Goal: Communication & Community: Answer question/provide support

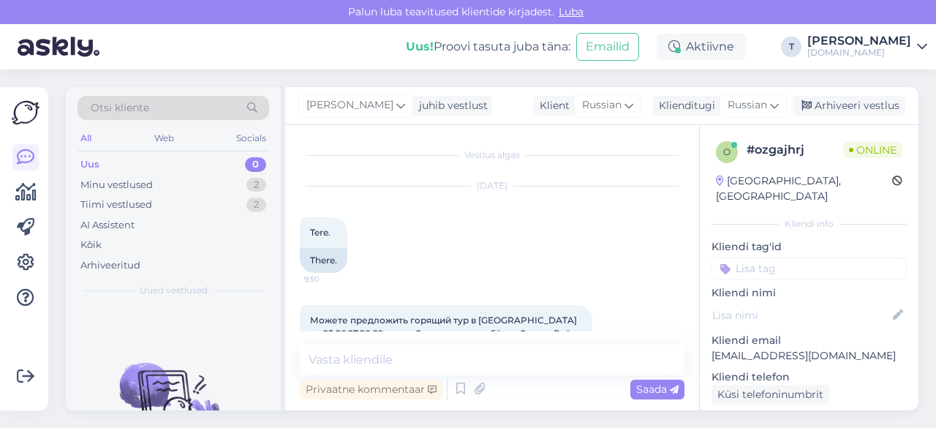
scroll to position [146, 0]
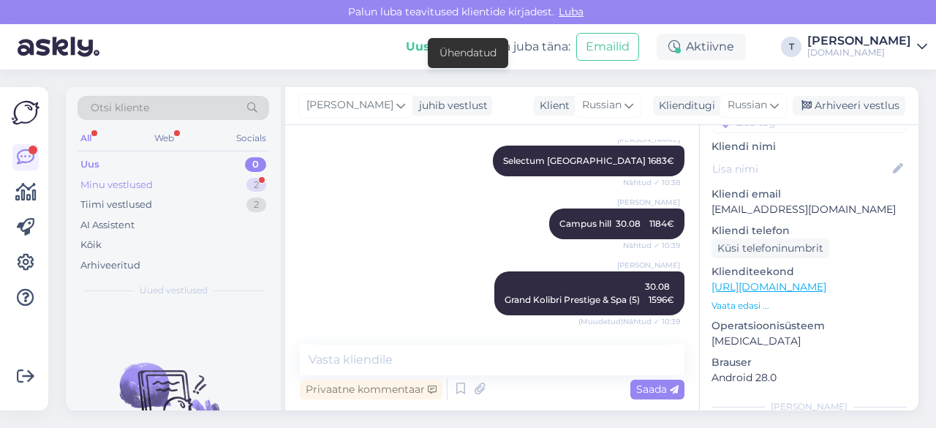
click at [208, 180] on div "Minu vestlused 2" at bounding box center [172, 185] width 191 height 20
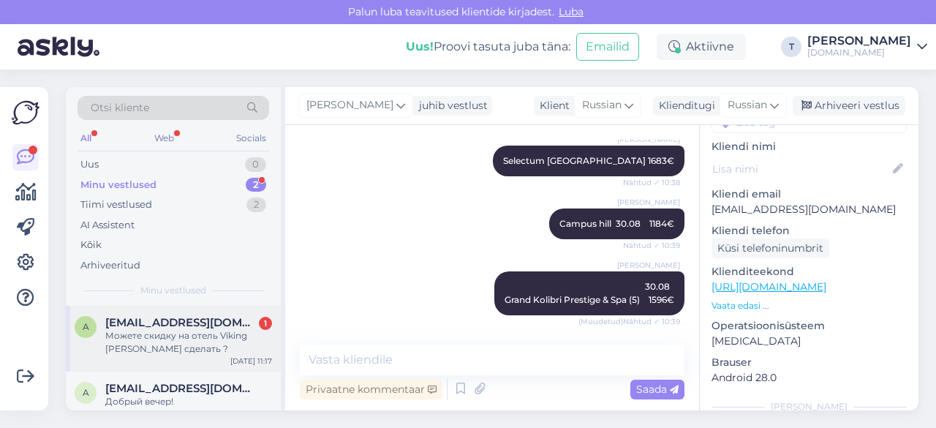
click at [190, 339] on div "Можете скидку на отель Viking [PERSON_NAME] сделать ?" at bounding box center [188, 342] width 167 height 26
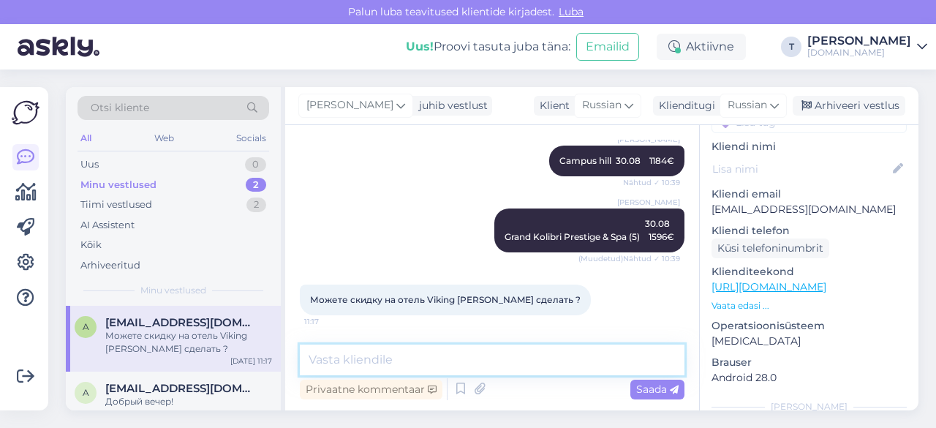
click at [444, 369] on textarea at bounding box center [492, 359] width 384 height 31
type textarea "cкидки нельзя делать ... это запрещено"
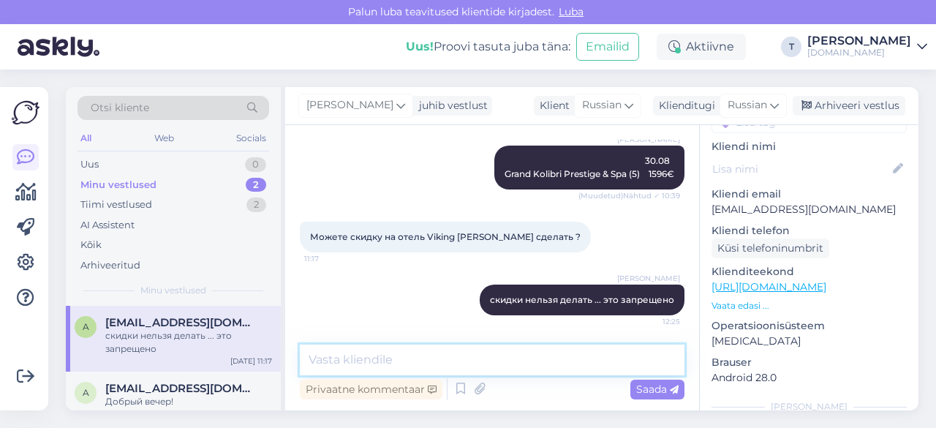
click at [421, 360] on textarea at bounding box center [492, 359] width 384 height 31
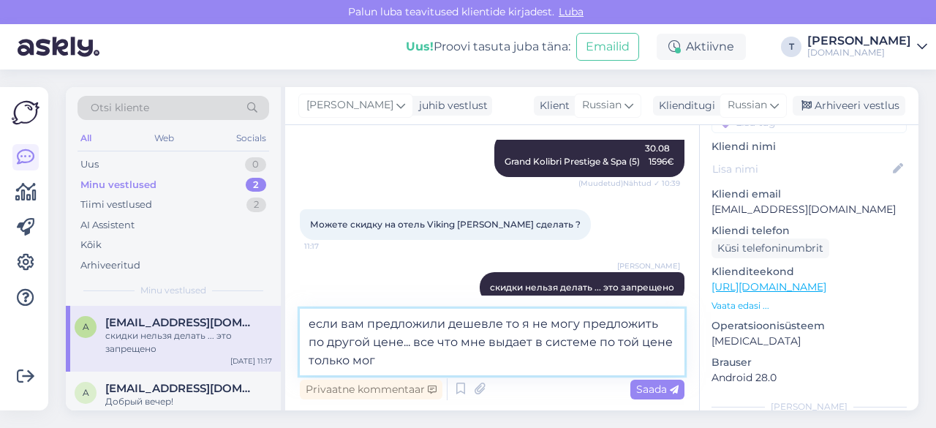
type textarea "если вам предложили дешевле то я не могу предложить по другой цене... все что м…"
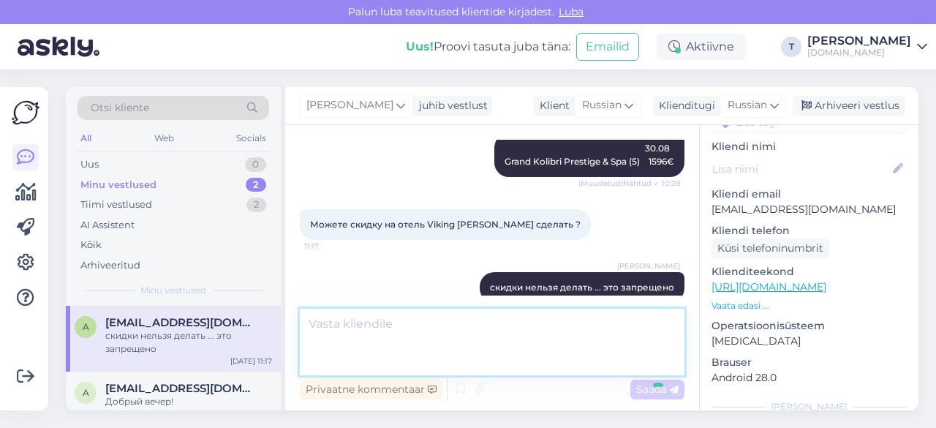
scroll to position [2493, 0]
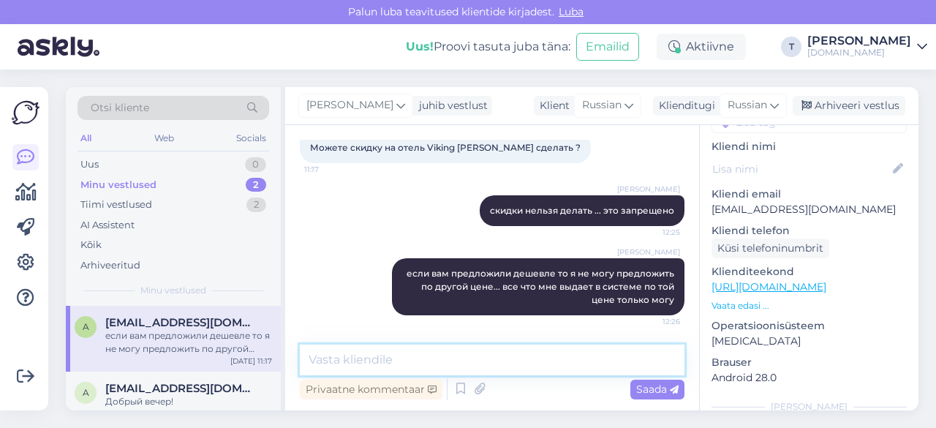
click at [417, 363] on textarea at bounding box center [492, 359] width 384 height 31
type textarea "1751€ сейчас на него мне показывает цена"
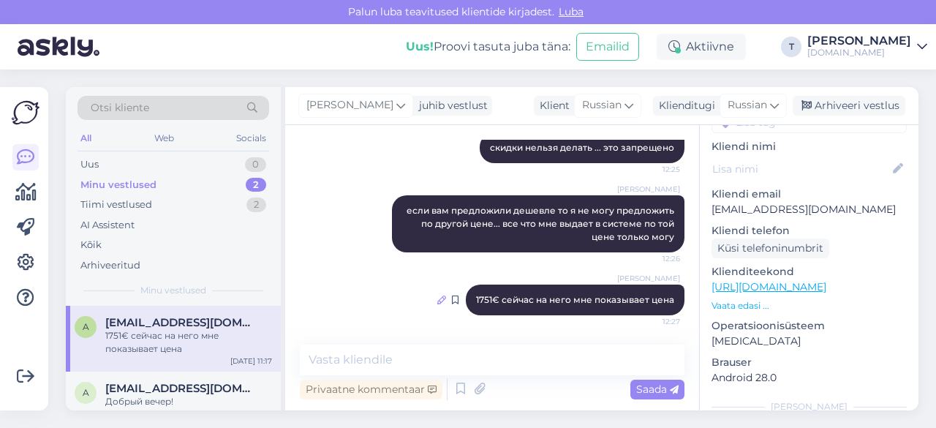
click at [437, 299] on icon at bounding box center [441, 299] width 9 height 9
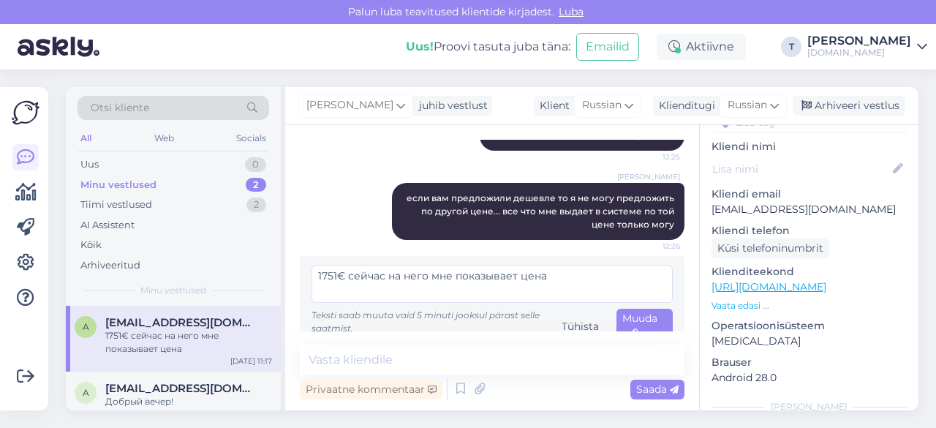
drag, startPoint x: 336, startPoint y: 288, endPoint x: 314, endPoint y: 288, distance: 22.7
click at [314, 288] on textarea "1751€ сейчас на него мне показывает цена" at bounding box center [491, 284] width 361 height 38
type textarea "1667€ сейчас на него мне показывает цена"
click at [637, 390] on span "Saada" at bounding box center [657, 388] width 42 height 13
click at [616, 325] on div "Muuda" at bounding box center [644, 325] width 56 height 35
